Goal: Task Accomplishment & Management: Manage account settings

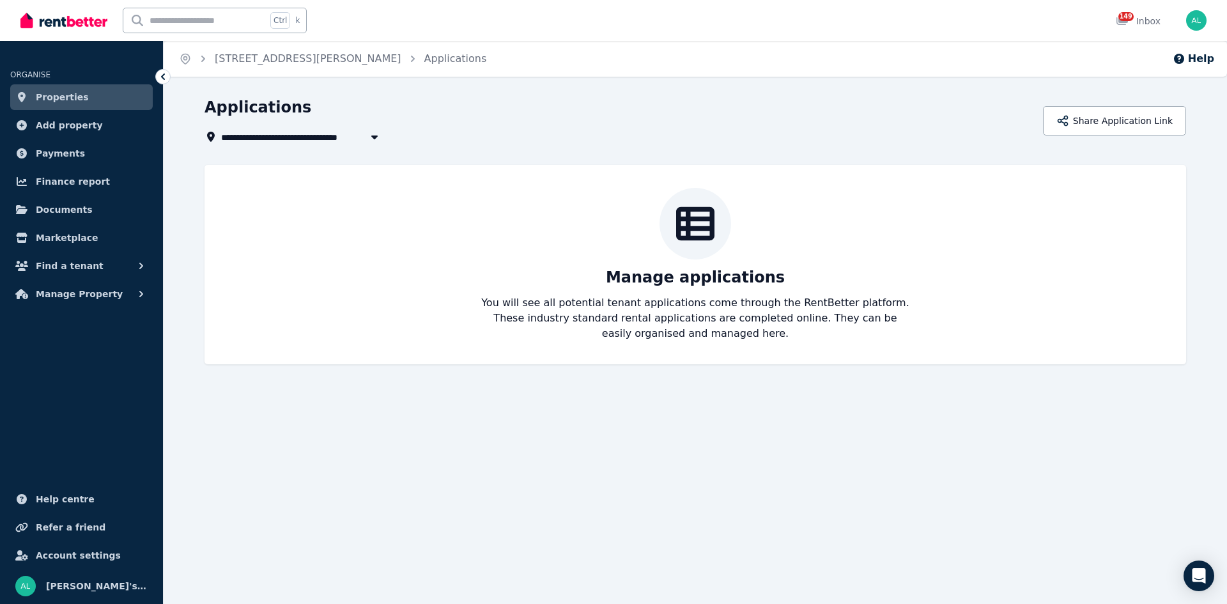
click at [73, 93] on span "Properties" at bounding box center [62, 96] width 53 height 15
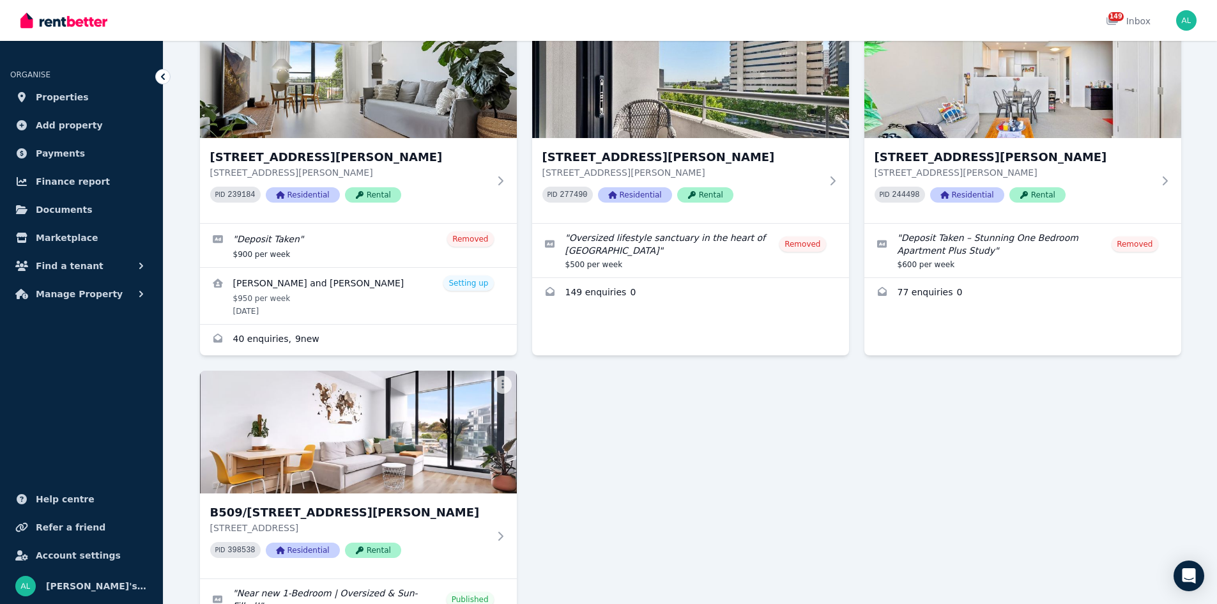
scroll to position [2485, 0]
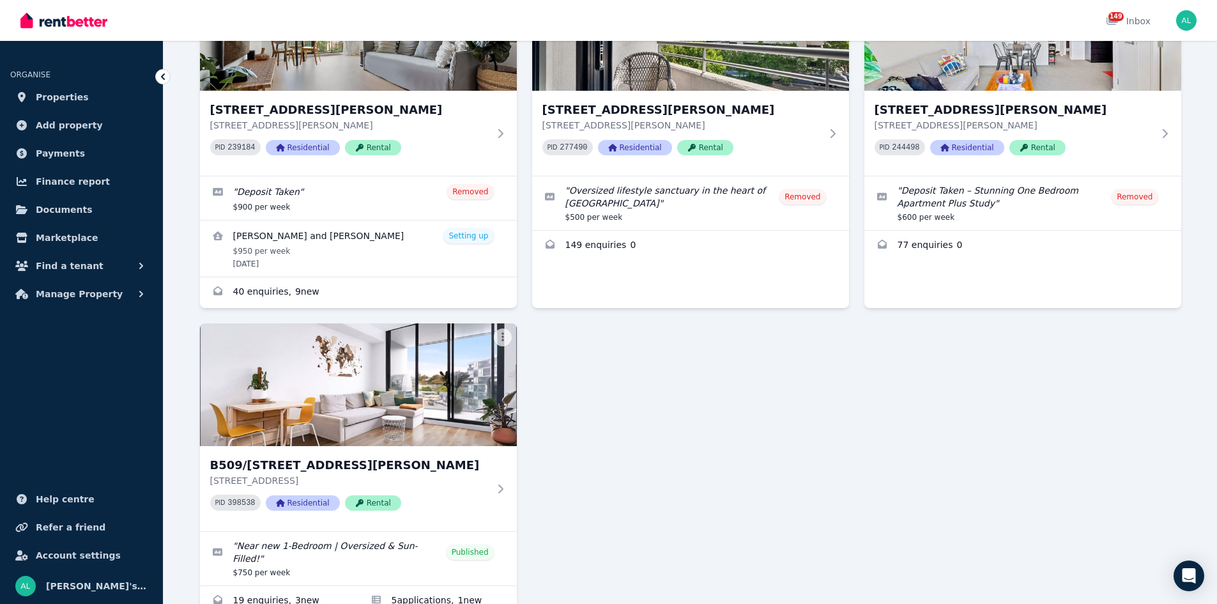
click at [399, 323] on img at bounding box center [358, 384] width 317 height 123
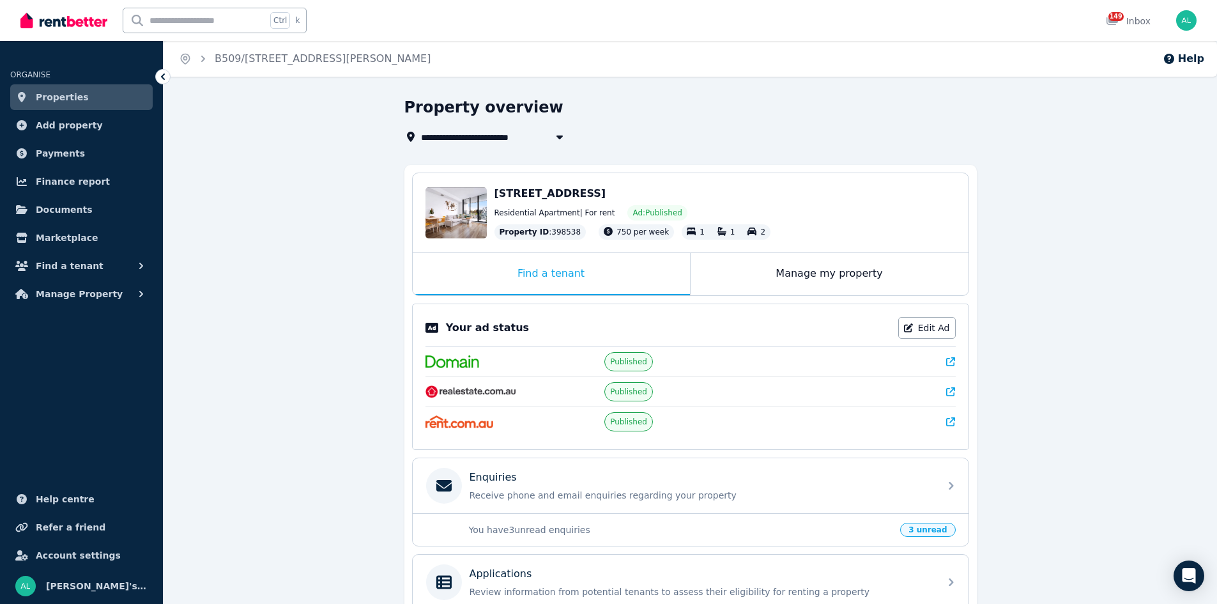
click at [933, 323] on link "Edit Ad" at bounding box center [927, 328] width 58 height 22
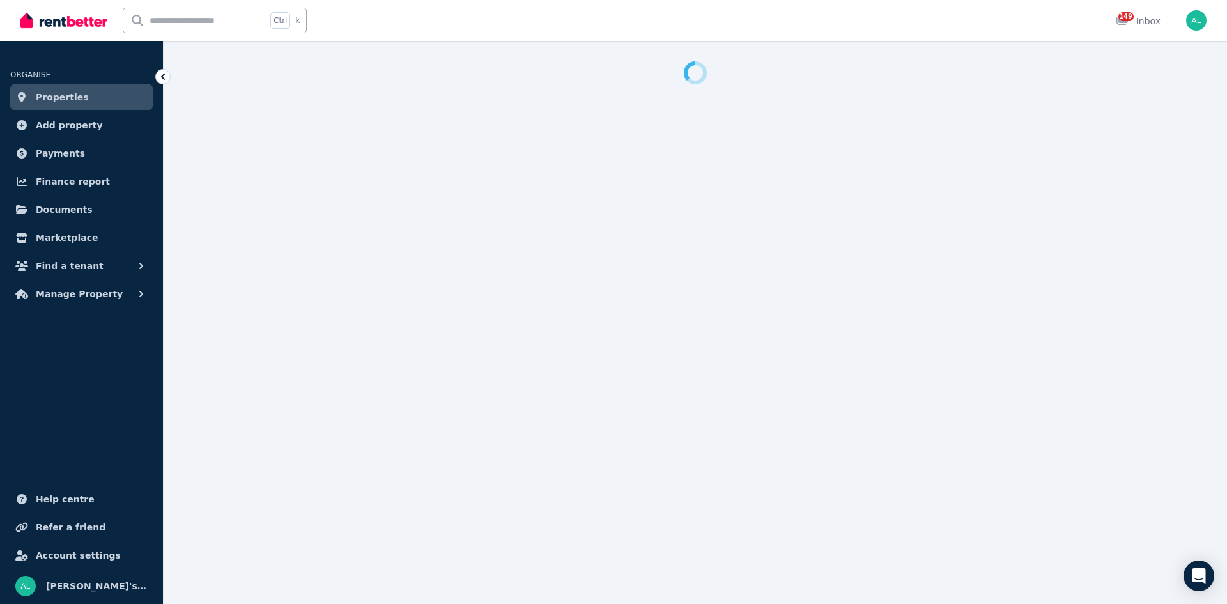
select select "**********"
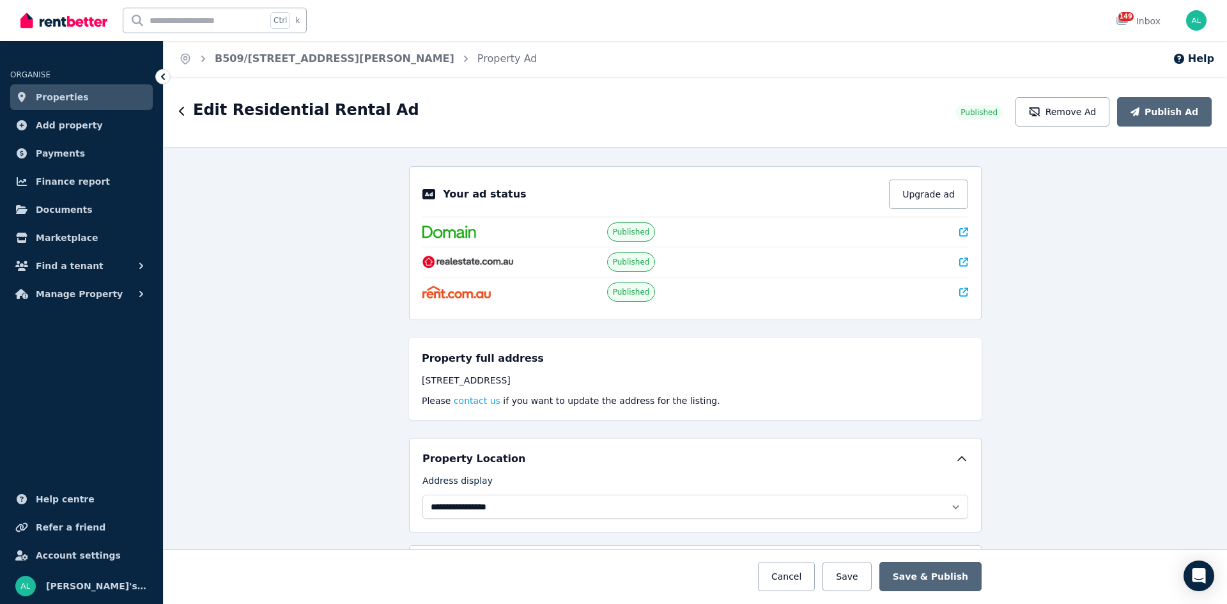
click at [1077, 112] on button "Remove Ad" at bounding box center [1062, 111] width 94 height 29
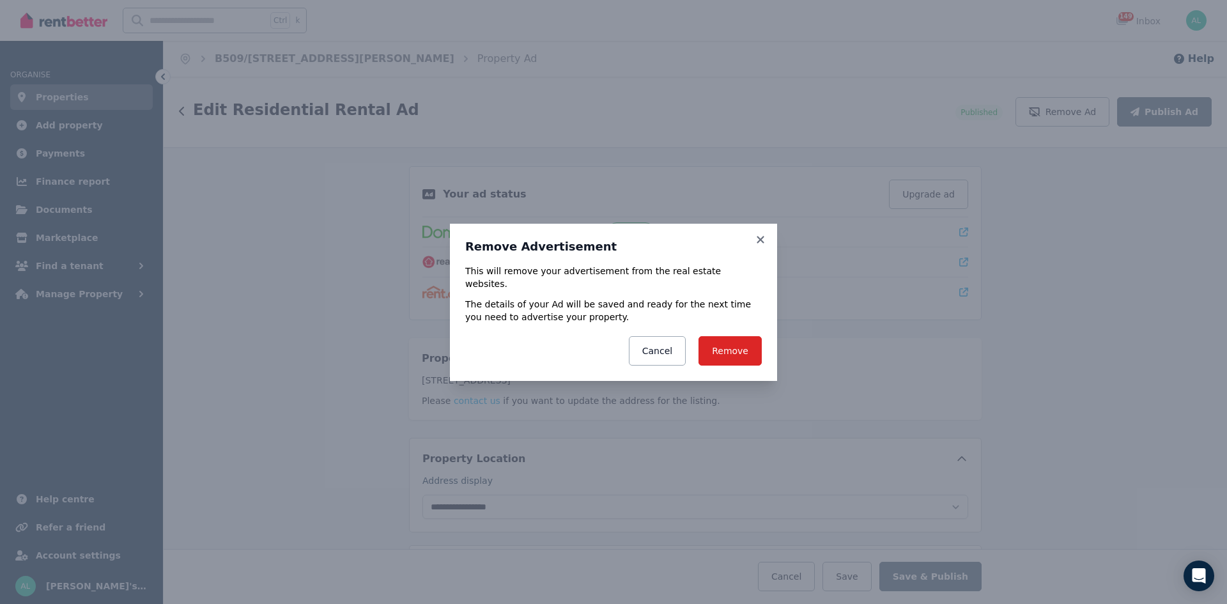
click at [735, 342] on button "Remove" at bounding box center [729, 350] width 63 height 29
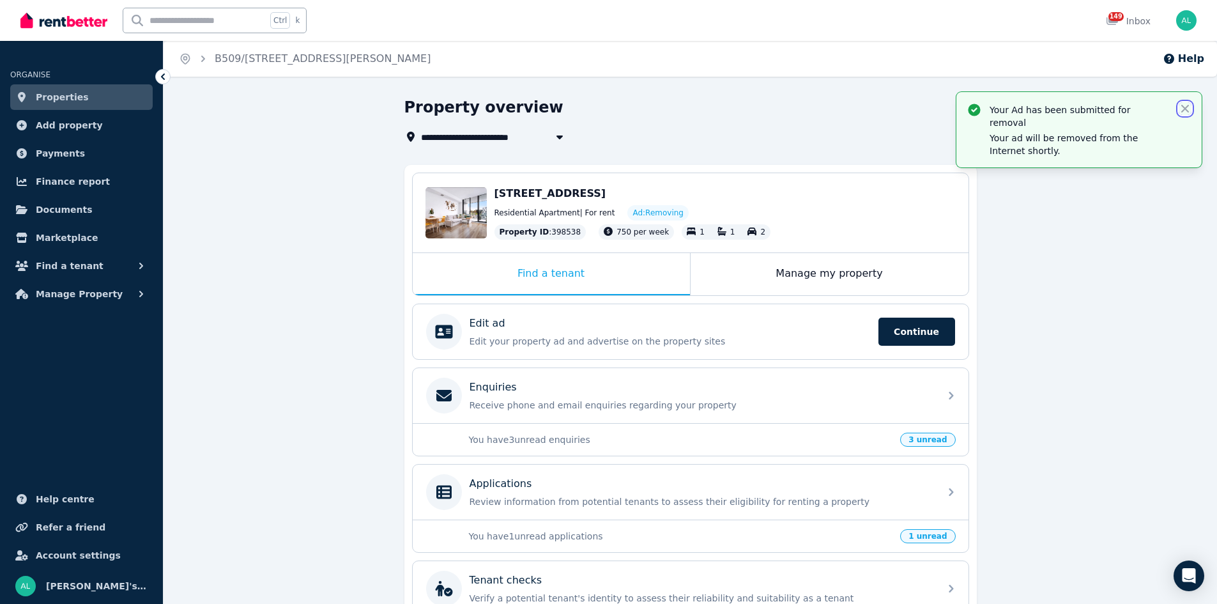
click at [1186, 108] on icon "button" at bounding box center [1185, 109] width 8 height 8
